Goal: Information Seeking & Learning: Find specific page/section

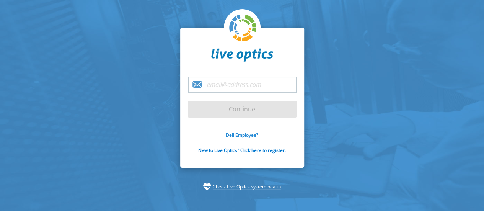
click at [237, 137] on link "Dell Employee?" at bounding box center [242, 135] width 33 height 7
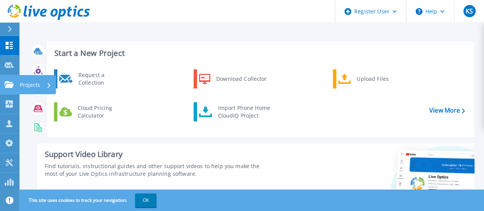
click at [16, 86] on link "Projects Projects" at bounding box center [9, 85] width 19 height 20
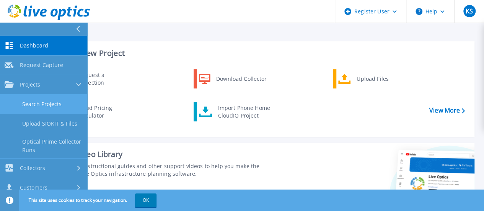
click at [43, 108] on link "Search Projects" at bounding box center [43, 105] width 87 height 20
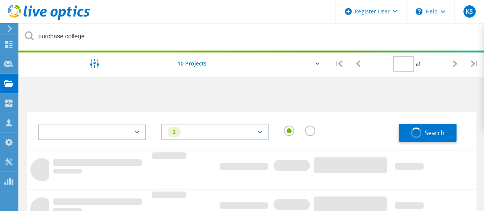
type input "1"
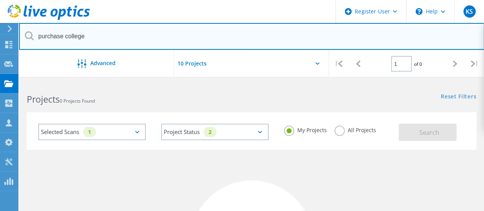
click at [193, 48] on input "purchase college" at bounding box center [252, 36] width 466 height 27
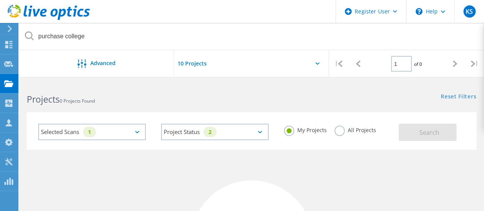
click at [339, 133] on label "All Projects" at bounding box center [356, 129] width 42 height 7
click at [0, 0] on input "All Projects" at bounding box center [0, 0] width 0 height 0
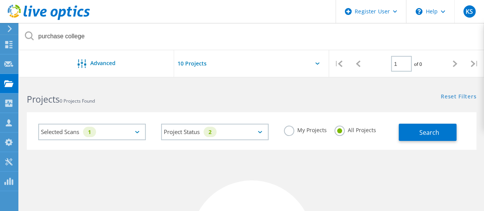
drag, startPoint x: 429, startPoint y: 131, endPoint x: 435, endPoint y: 142, distance: 12.5
click at [435, 142] on div "Selected Scans 1 Project Status 2 In Progress Complete Published Anonymous Arch…" at bounding box center [252, 131] width 450 height 38
click at [435, 134] on span "Search" at bounding box center [430, 132] width 20 height 8
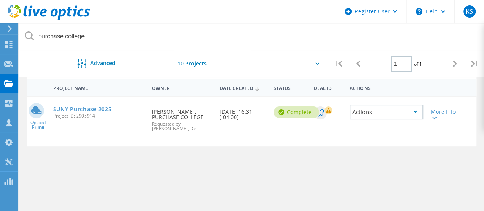
scroll to position [72, 0]
drag, startPoint x: 54, startPoint y: 117, endPoint x: 97, endPoint y: 116, distance: 43.3
click at [97, 116] on span "Project ID: 2905914" at bounding box center [99, 115] width 92 height 5
copy span "Project ID: 2905914"
click at [112, 129] on div "Optical Prime SUNY Purchase 2025 Project ID: 2905914 Requested By Amit Joshi, P…" at bounding box center [252, 121] width 450 height 49
